Goal: Task Accomplishment & Management: Complete application form

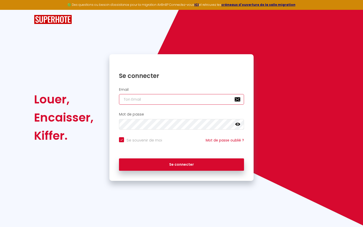
type input "l"
checkbox input "true"
type input "le"
checkbox input "true"
type input "les"
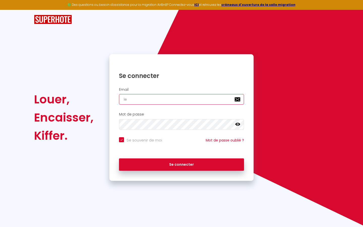
checkbox input "true"
type input "lesp"
checkbox input "true"
type input "lespa"
checkbox input "true"
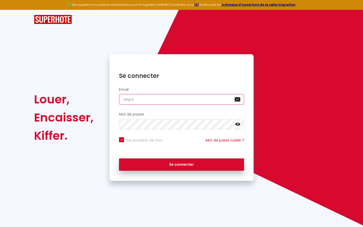
type input "lespac"
checkbox input "true"
type input "lespace"
checkbox input "true"
type input "lespaced"
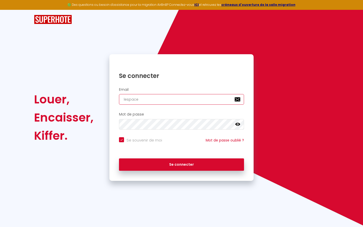
checkbox input "true"
type input "lespacede"
checkbox input "true"
type input "lespacedet"
checkbox input "true"
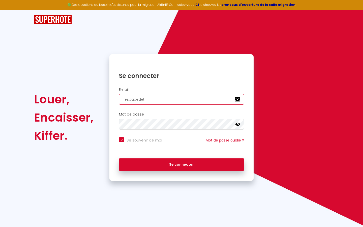
type input "lespacedete"
checkbox input "true"
type input "lespacedeten"
checkbox input "true"
type input "lespacedetent"
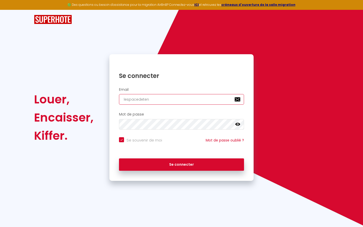
checkbox input "true"
type input "lespacedetente"
checkbox input "true"
type input "lespacedetente@"
checkbox input "true"
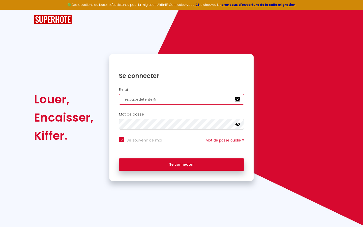
type input "lespacedetente@g"
checkbox input "true"
type input "lespacedetente@gm"
checkbox input "true"
type input "lespacedetente@gma"
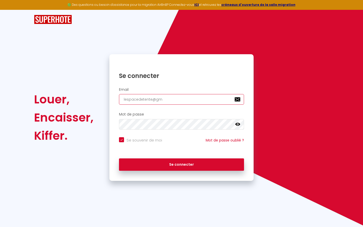
checkbox input "true"
type input "lespacedetente@gmai"
checkbox input "true"
type input "[EMAIL_ADDRESS]"
checkbox input "true"
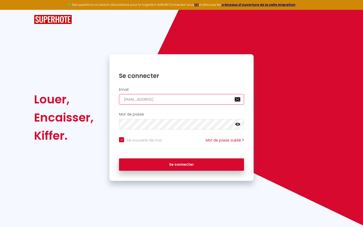
type input "[EMAIL_ADDRESS]."
checkbox input "true"
type input "lespacedetente@gmail.c"
checkbox input "true"
type input "[EMAIL_ADDRESS][DOMAIN_NAME]"
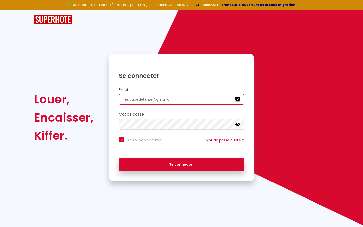
checkbox input "true"
type input "[EMAIL_ADDRESS][DOMAIN_NAME]"
checkbox input "true"
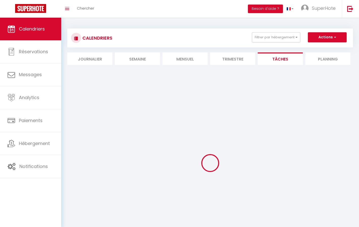
select select
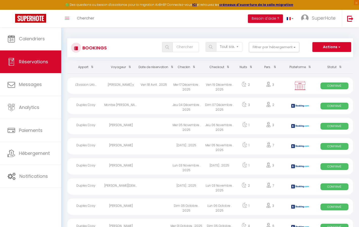
select select "message"
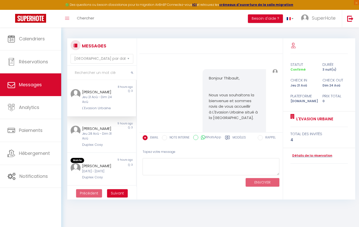
scroll to position [9677, 0]
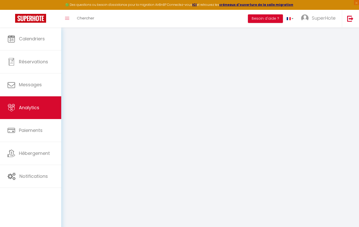
select select "2025"
select select "9"
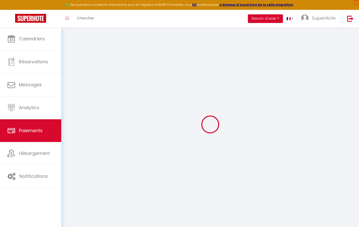
select select "2"
select select "0"
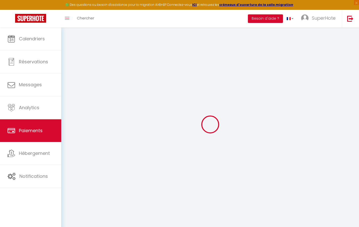
select select "0"
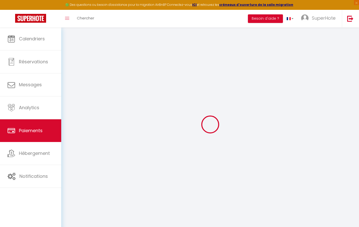
select select "0"
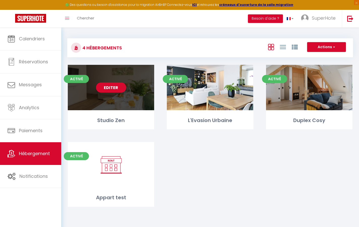
select select "3"
select select "2"
select select "1"
select select
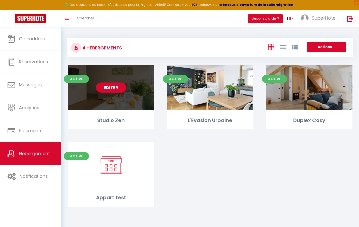
select select "28"
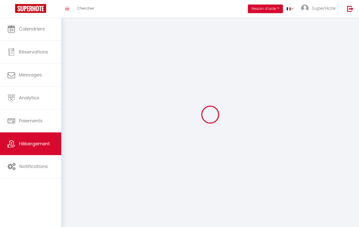
select select
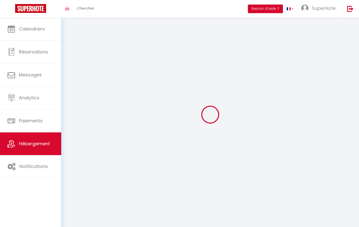
select select
checkbox input "false"
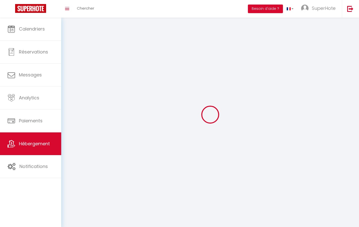
select select
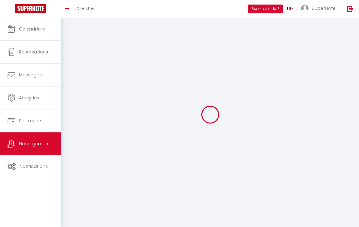
select select
checkbox input "false"
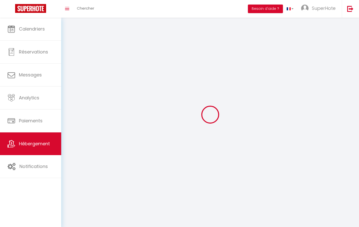
checkbox input "false"
select select
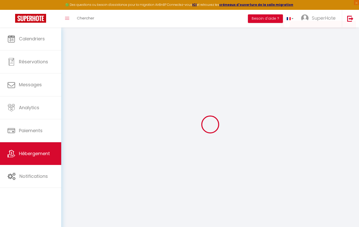
select select
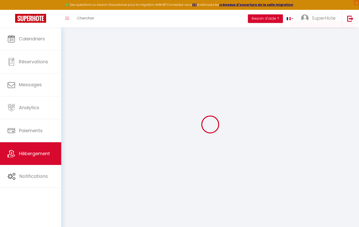
select select
checkbox input "false"
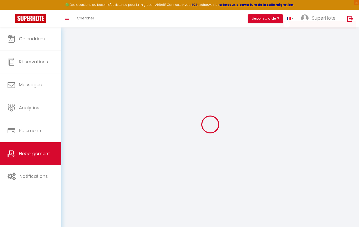
select select
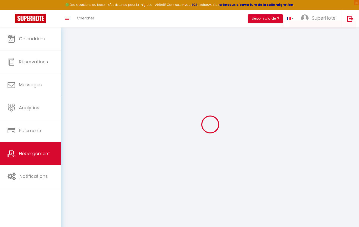
select select
checkbox input "false"
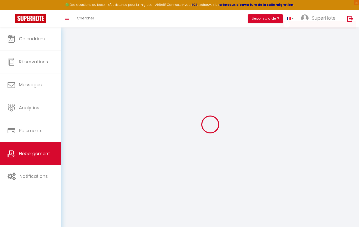
checkbox input "false"
select select
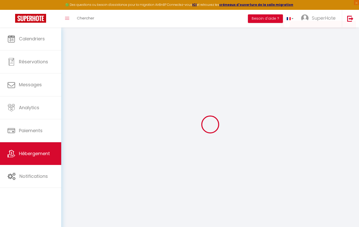
select select
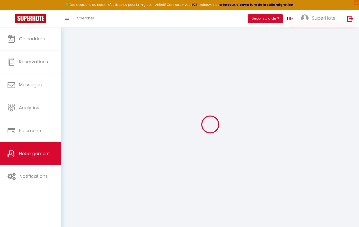
checkbox input "false"
select select
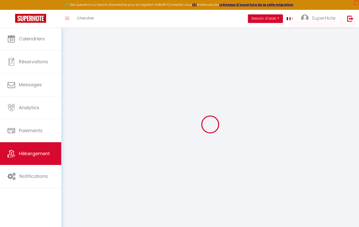
select select
type input "Studio Zen"
type input "[PERSON_NAME]"
type input "DUPOND"
select select "1"
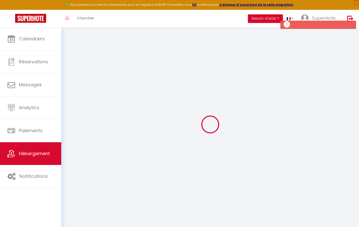
type input "60"
type input "5"
type input "40"
type input "3.99"
type input "500"
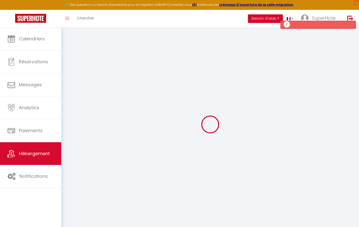
select select
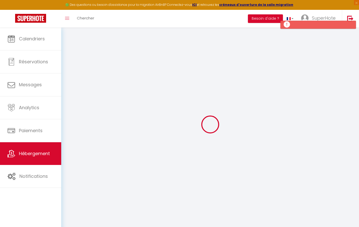
type input "[STREET_ADDRESS]"
type input "31200"
type input "[GEOGRAPHIC_DATA]"
type input "[EMAIL_ADDRESS][DOMAIN_NAME]"
select select
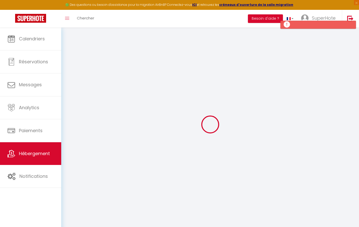
checkbox input "true"
checkbox input "false"
type input "50"
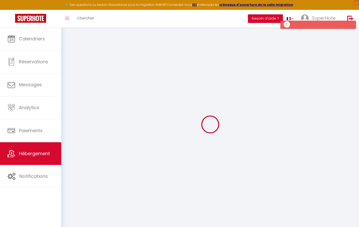
type input "20"
type input "0"
select select
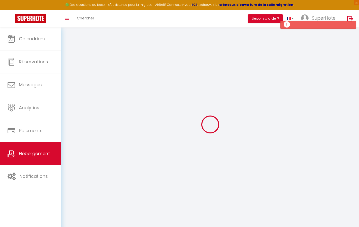
select select
checkbox input "true"
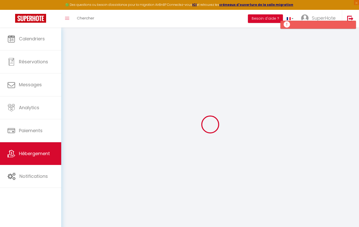
checkbox input "false"
select select "21800"
select select
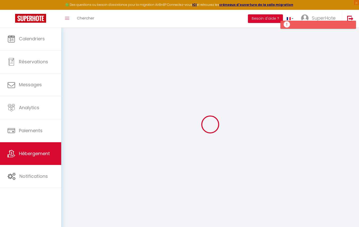
select select
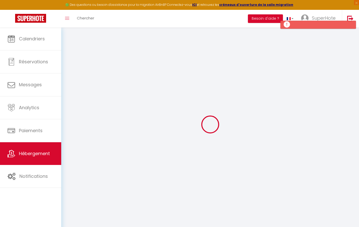
checkbox input "true"
checkbox input "false"
select select
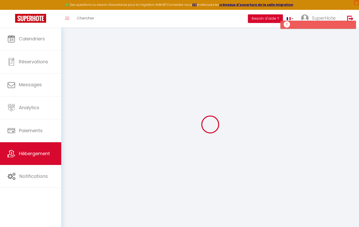
checkbox input "true"
checkbox input "false"
select select "16:00"
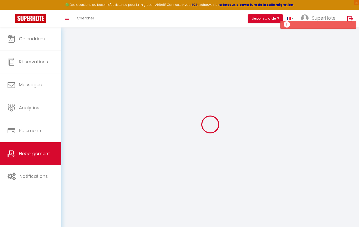
select select "23:00"
select select "10:00"
select select "30"
select select "120"
select select
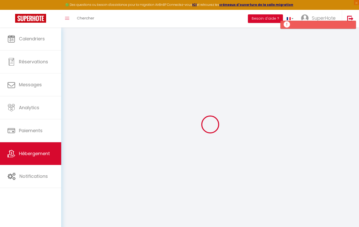
checkbox input "true"
checkbox input "false"
